Goal: Communication & Community: Answer question/provide support

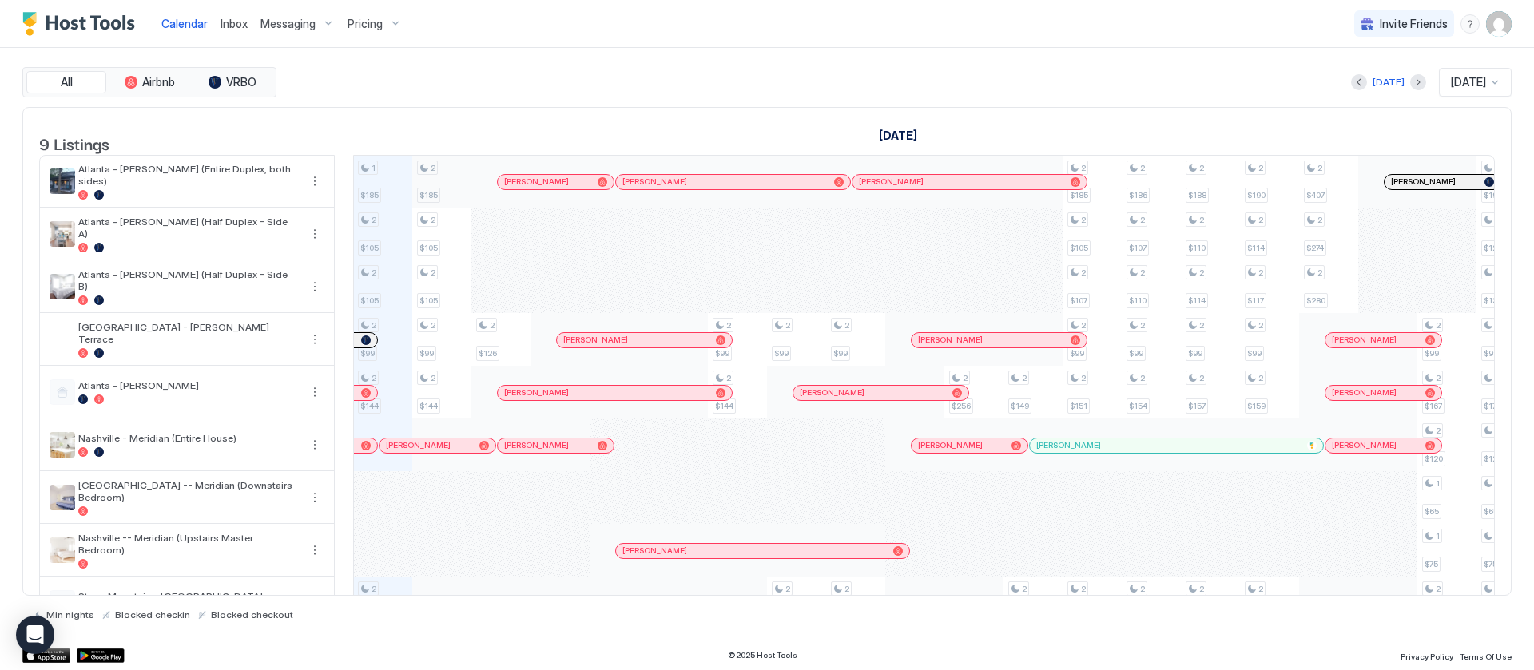
scroll to position [0, 887]
click at [297, 24] on span "Messaging" at bounding box center [287, 24] width 55 height 14
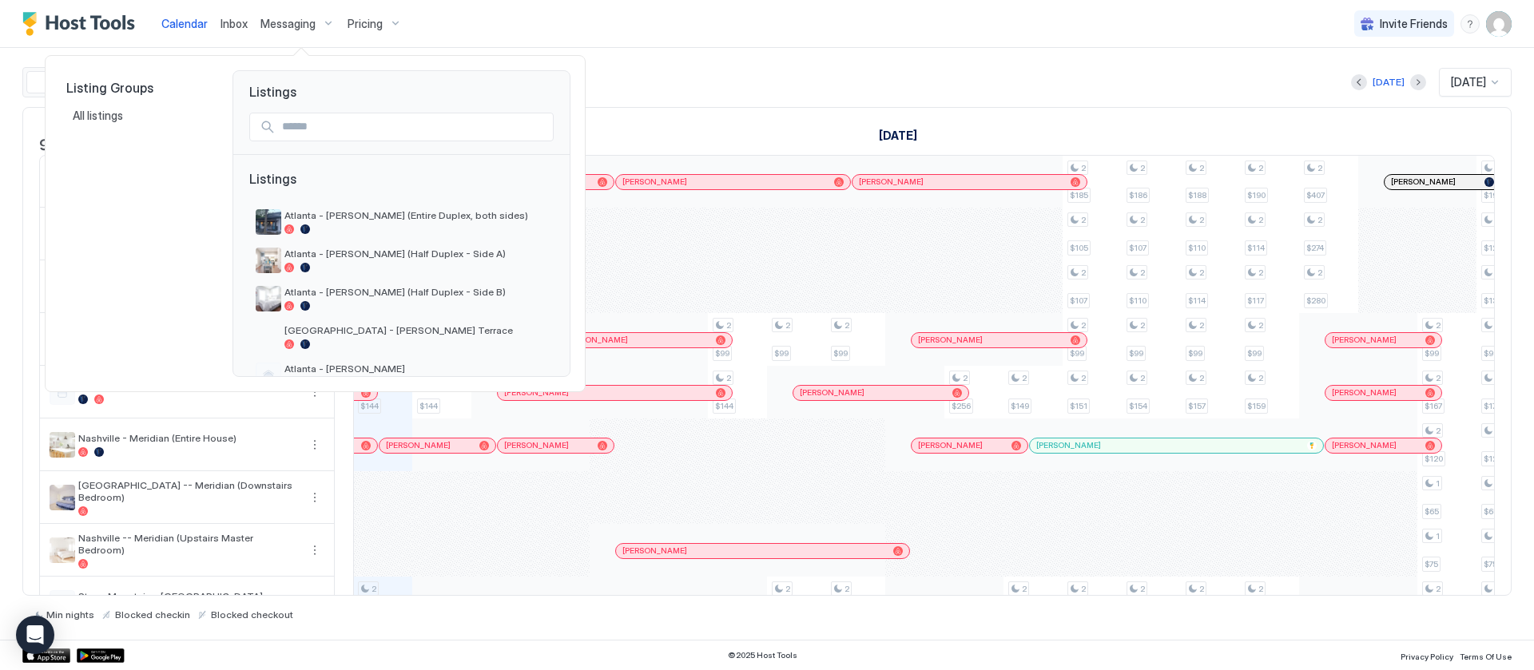
click at [232, 32] on div at bounding box center [767, 335] width 1534 height 670
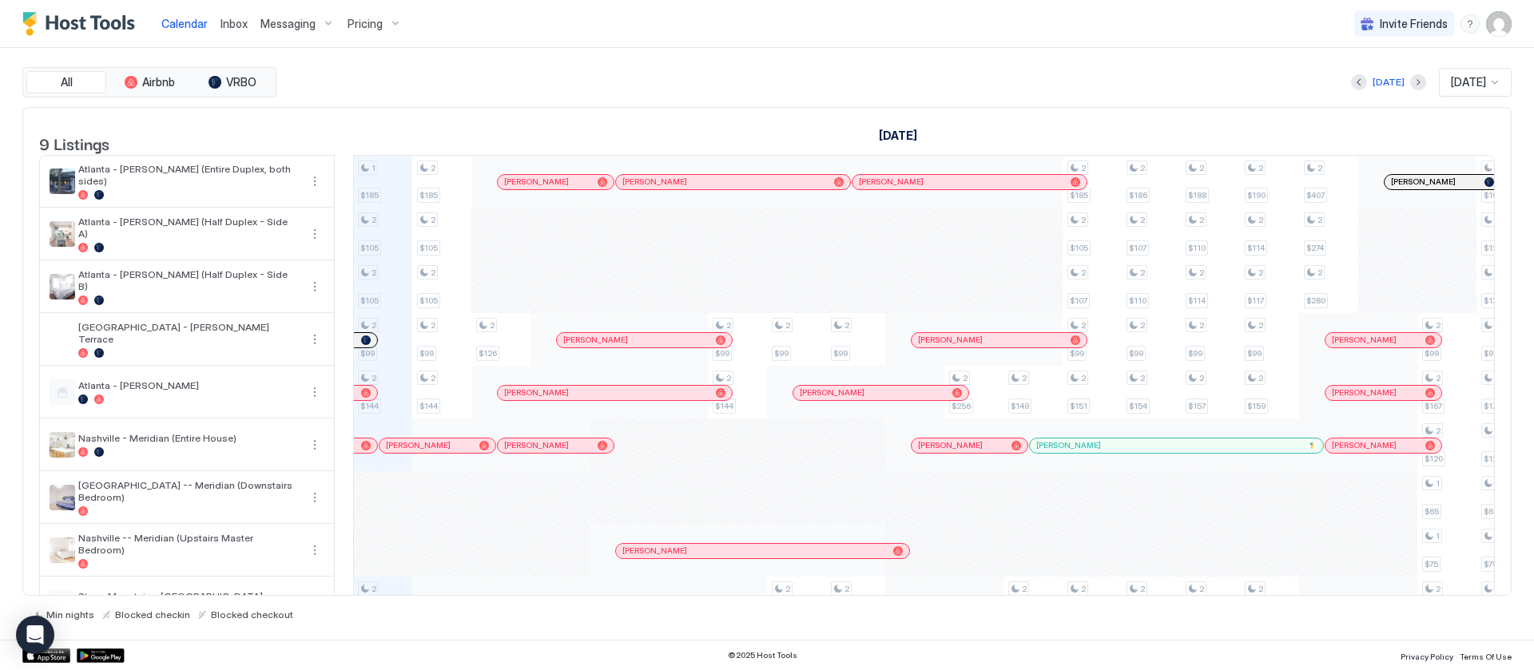
click at [230, 24] on span "Inbox" at bounding box center [233, 24] width 27 height 14
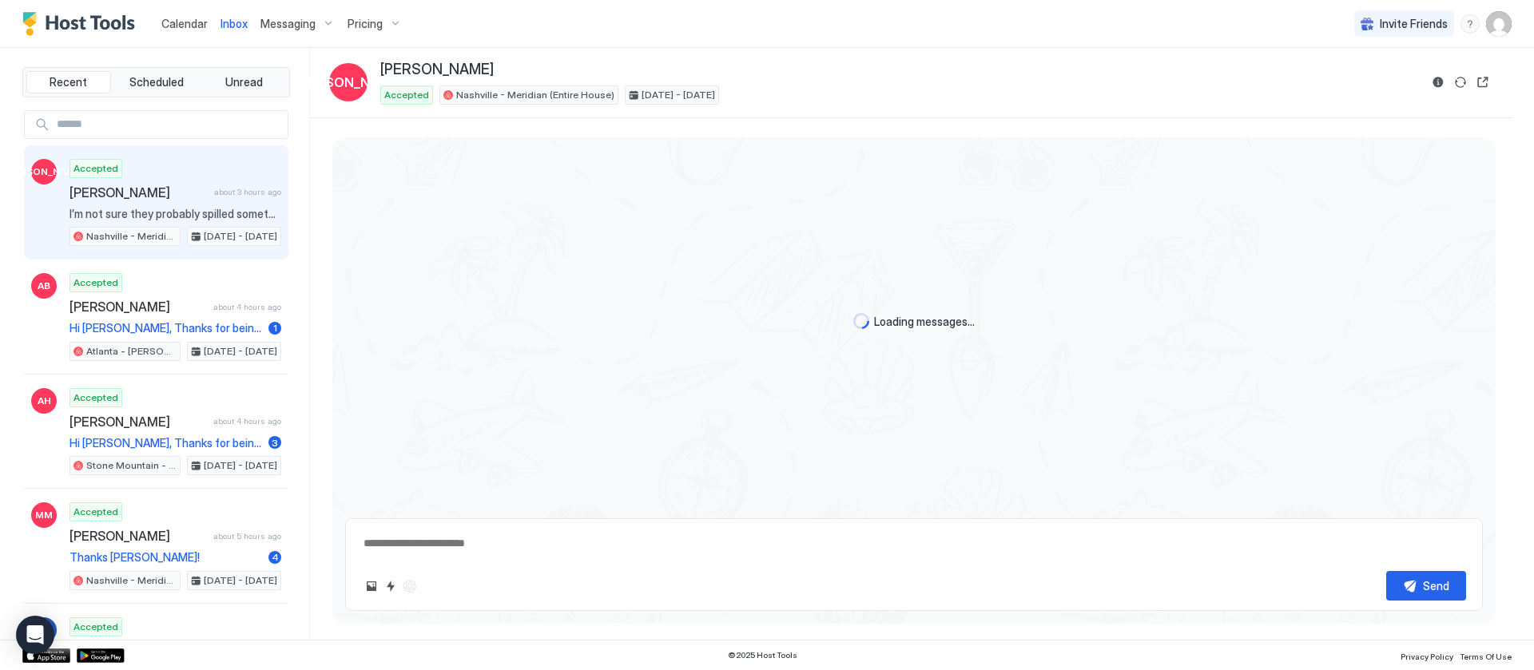
scroll to position [1886, 0]
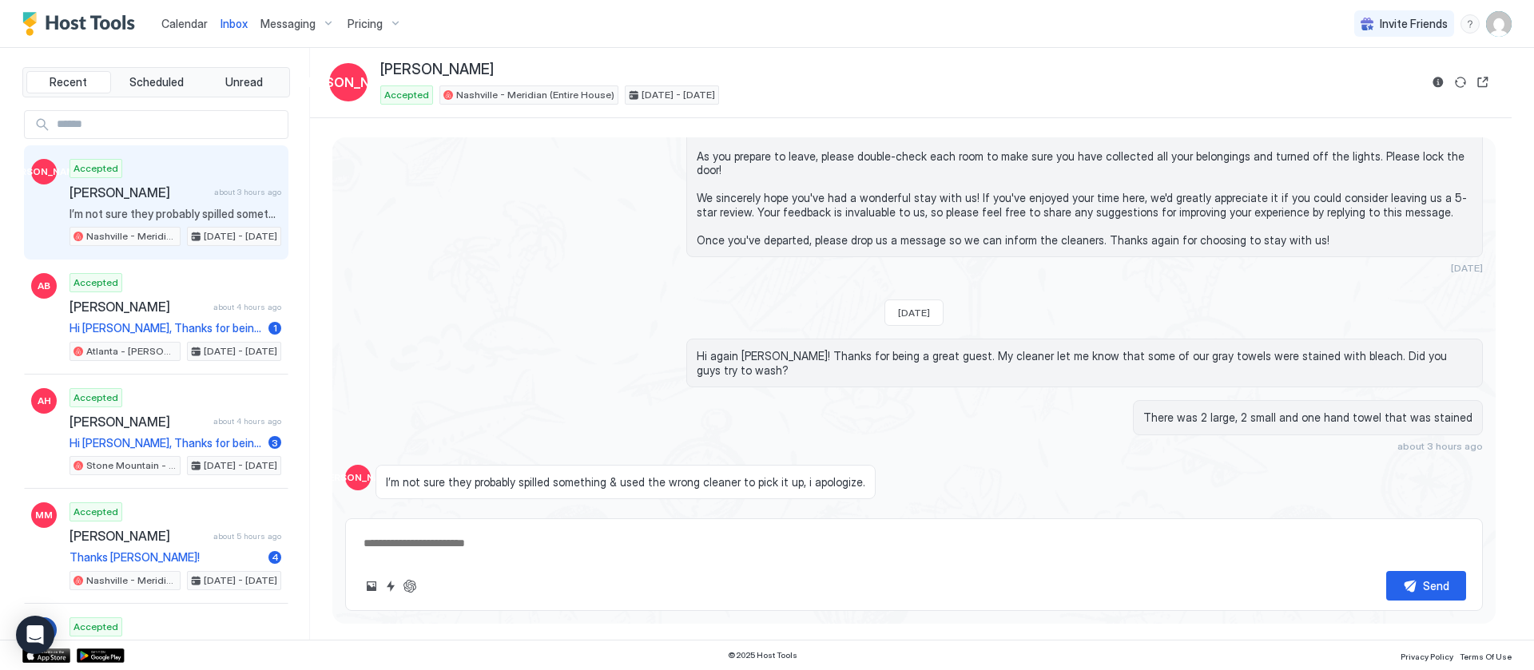
click at [187, 201] on div "Accepted [PERSON_NAME] about 3 hours ago I’m not sure they probably spilled som…" at bounding box center [175, 203] width 212 height 88
click at [1387, 529] on div "Scheduled Messages" at bounding box center [1409, 537] width 109 height 17
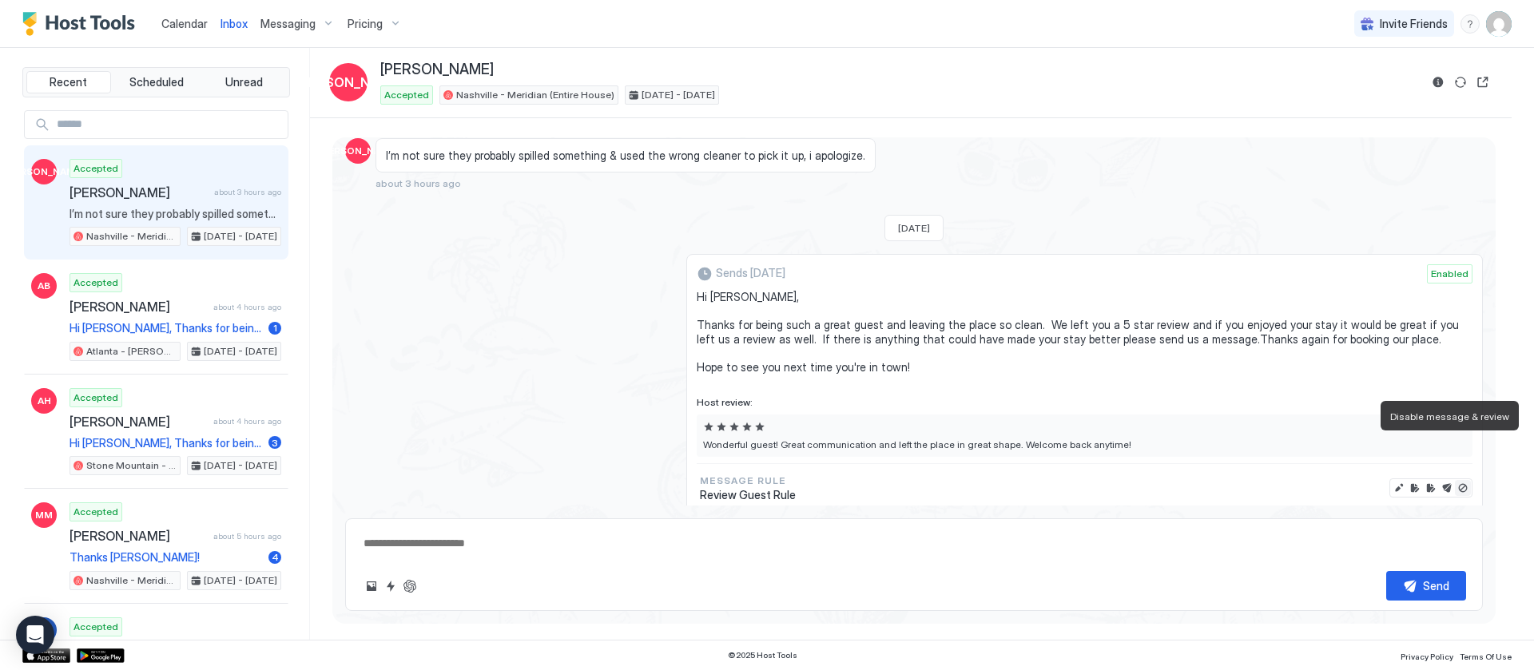
click at [1455, 480] on button "Disable message & review" at bounding box center [1463, 488] width 16 height 16
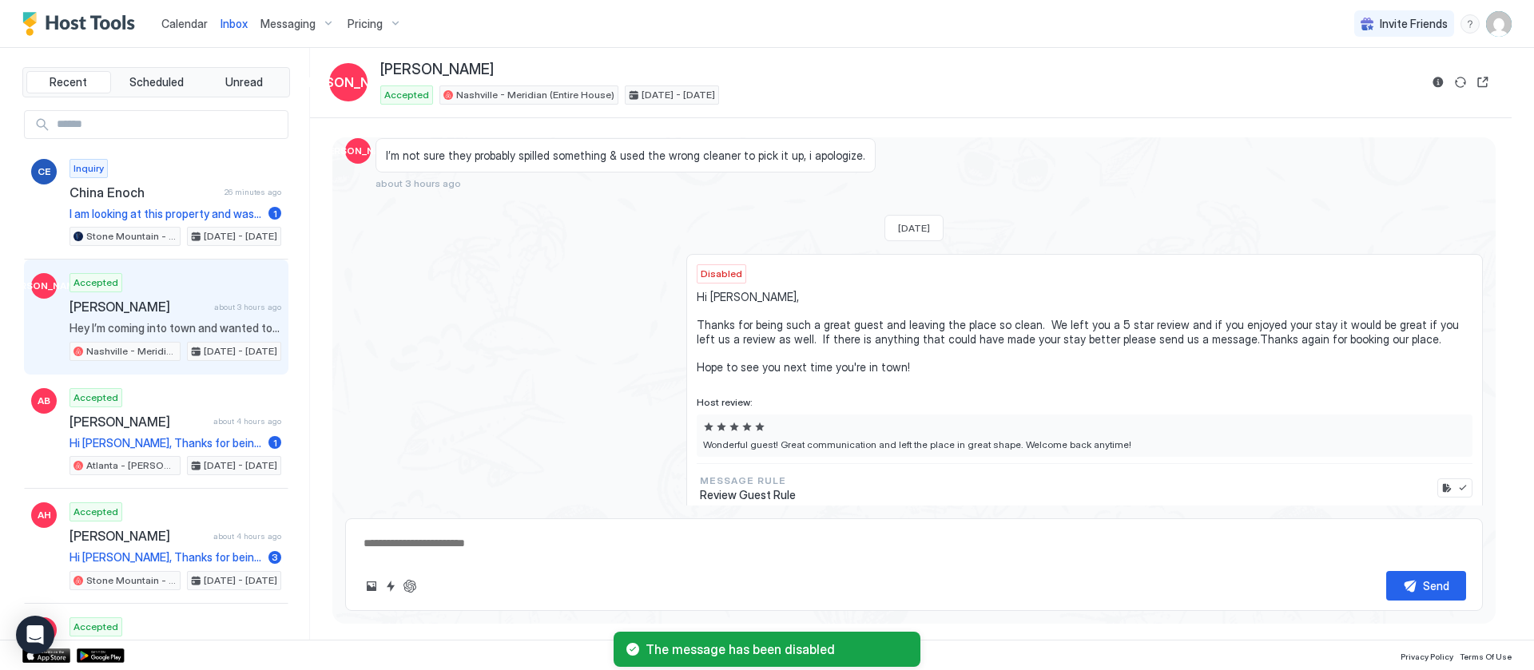
type textarea "*"
